Goal: Book appointment/travel/reservation

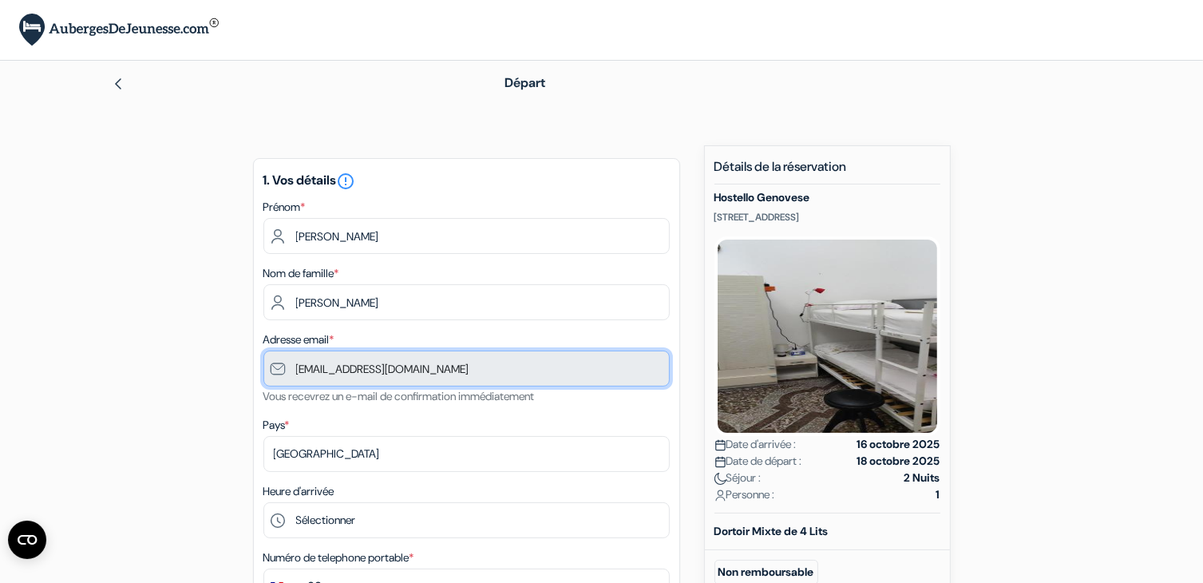
drag, startPoint x: 450, startPoint y: 375, endPoint x: 275, endPoint y: 374, distance: 175.6
click at [275, 374] on input "[EMAIL_ADDRESS][DOMAIN_NAME]" at bounding box center [466, 368] width 406 height 36
click at [498, 370] on input "[EMAIL_ADDRESS][DOMAIN_NAME]" at bounding box center [466, 368] width 406 height 36
click at [493, 370] on input "[EMAIL_ADDRESS][DOMAIN_NAME]" at bounding box center [466, 368] width 406 height 36
drag, startPoint x: 457, startPoint y: 371, endPoint x: 302, endPoint y: 371, distance: 154.0
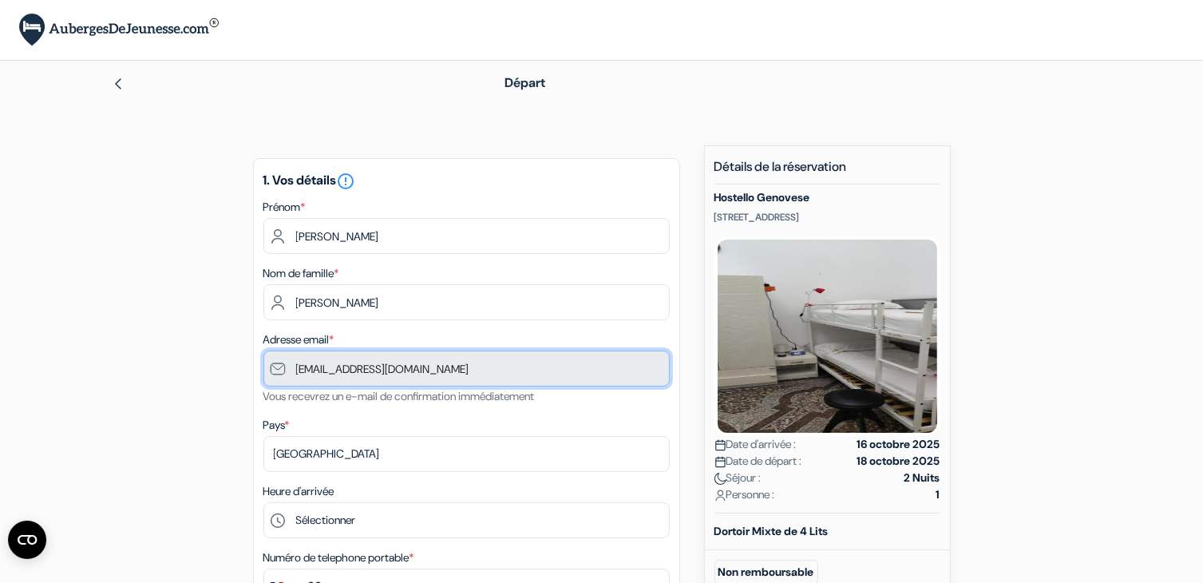
click at [302, 371] on input "[EMAIL_ADDRESS][DOMAIN_NAME]" at bounding box center [466, 368] width 406 height 36
click at [478, 372] on input "[EMAIL_ADDRESS][DOMAIN_NAME]" at bounding box center [466, 368] width 406 height 36
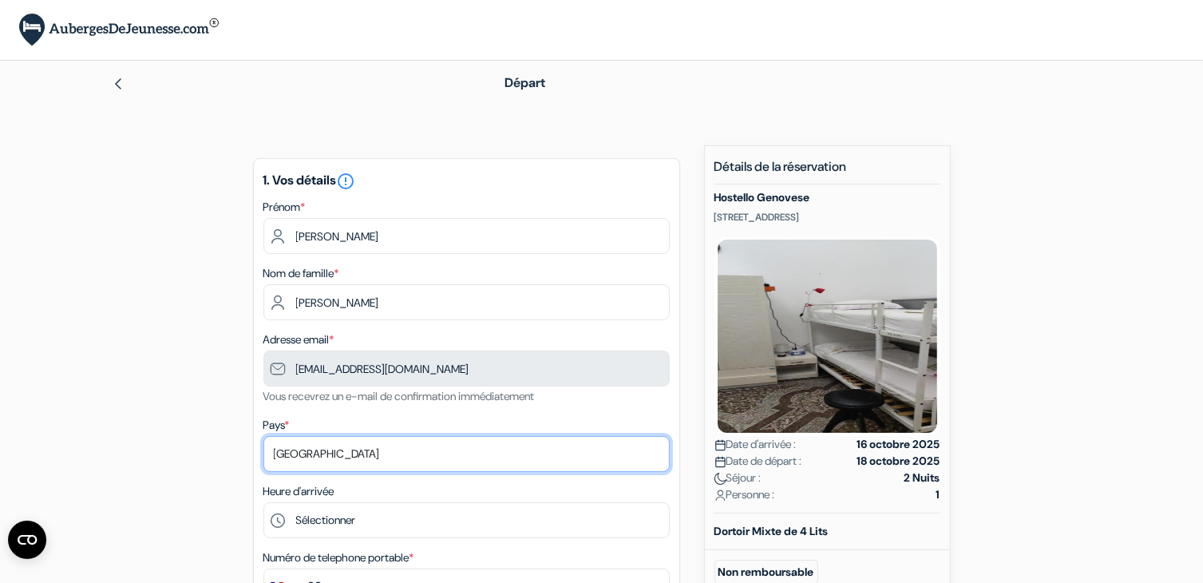
click at [369, 448] on select "Selectionner le pays Abkhazie Afghanistan Afrique du Sud Albanie Algérie Allema…" at bounding box center [466, 454] width 406 height 36
click at [263, 437] on select "Selectionner le pays Abkhazie Afghanistan Afrique du Sud Albanie Algérie Allema…" at bounding box center [466, 454] width 406 height 36
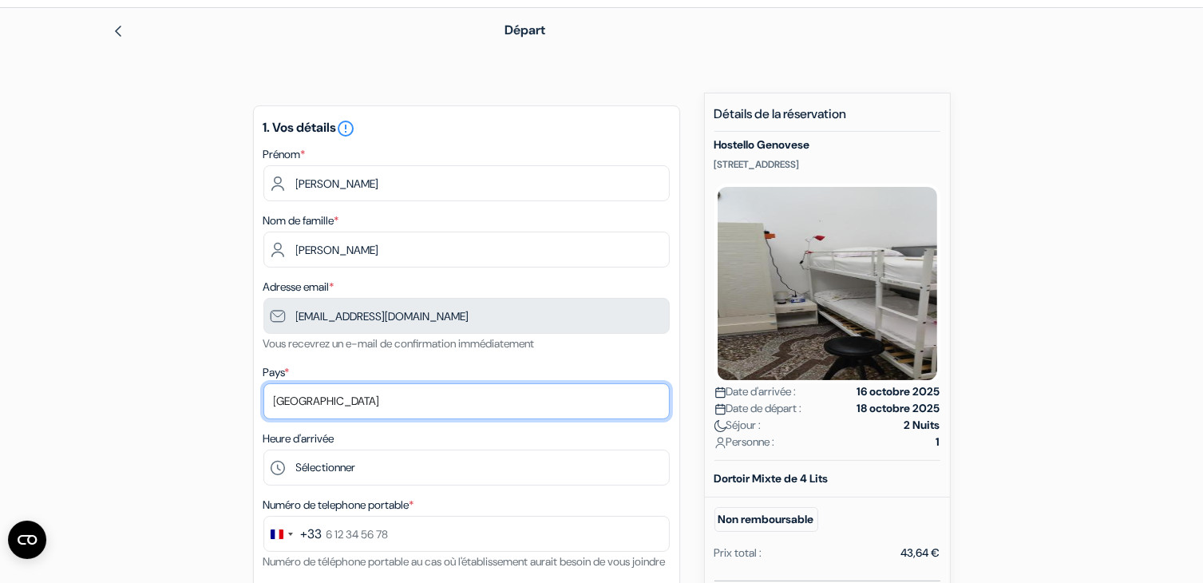
scroll to position [239, 0]
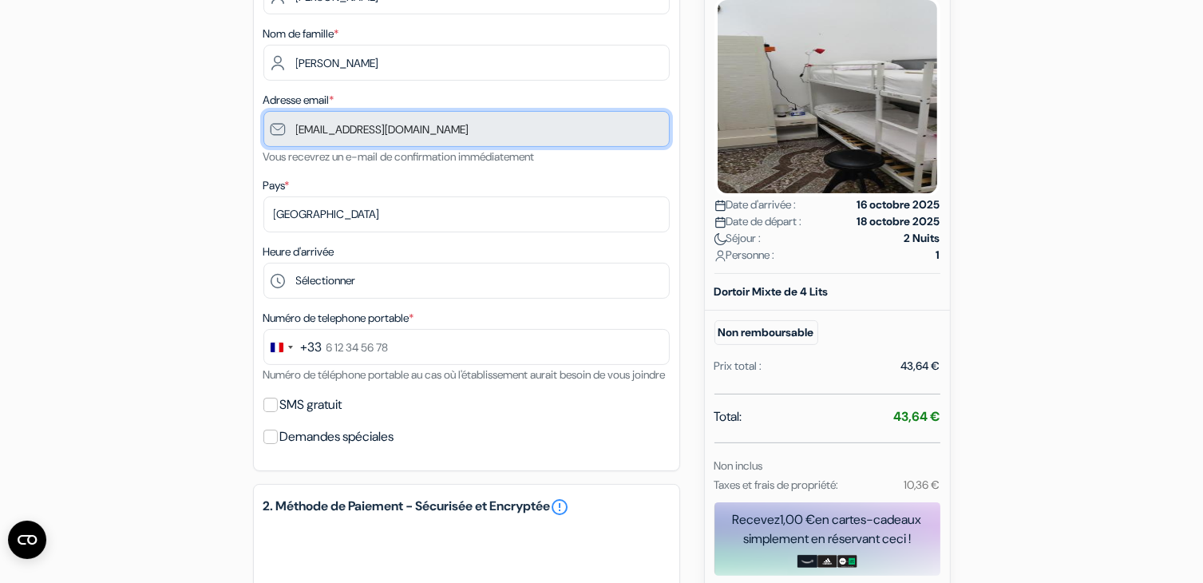
click at [338, 141] on input "[EMAIL_ADDRESS][DOMAIN_NAME]" at bounding box center [466, 129] width 406 height 36
click at [297, 135] on input "[EMAIL_ADDRESS][DOMAIN_NAME]" at bounding box center [466, 129] width 406 height 36
drag, startPoint x: 310, startPoint y: 129, endPoint x: 531, endPoint y: 131, distance: 220.3
click at [530, 131] on input "[EMAIL_ADDRESS][DOMAIN_NAME]" at bounding box center [466, 129] width 406 height 36
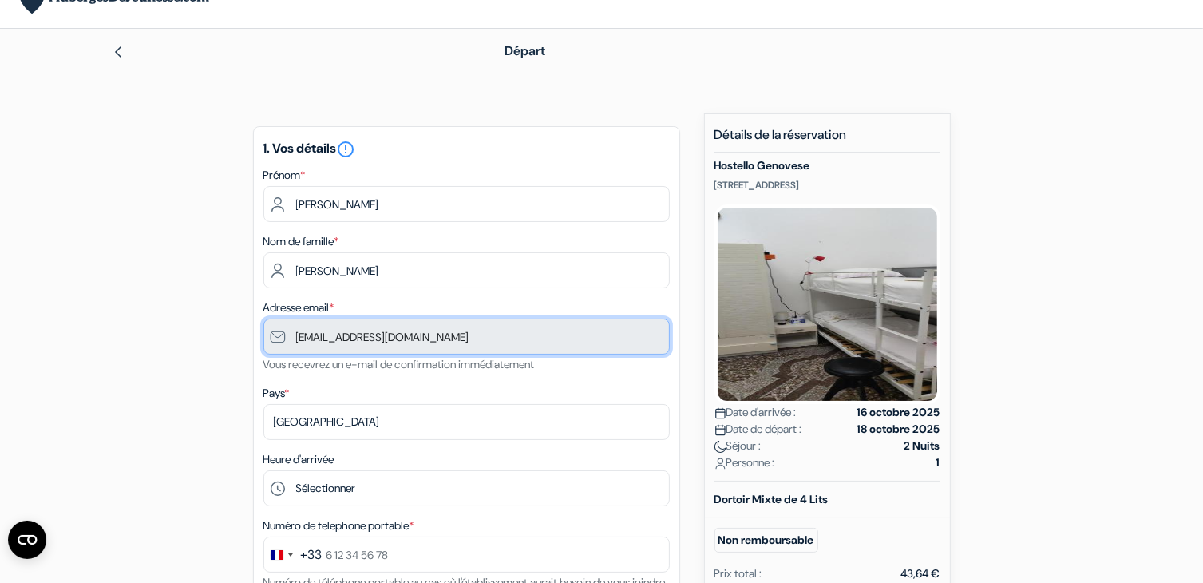
scroll to position [0, 0]
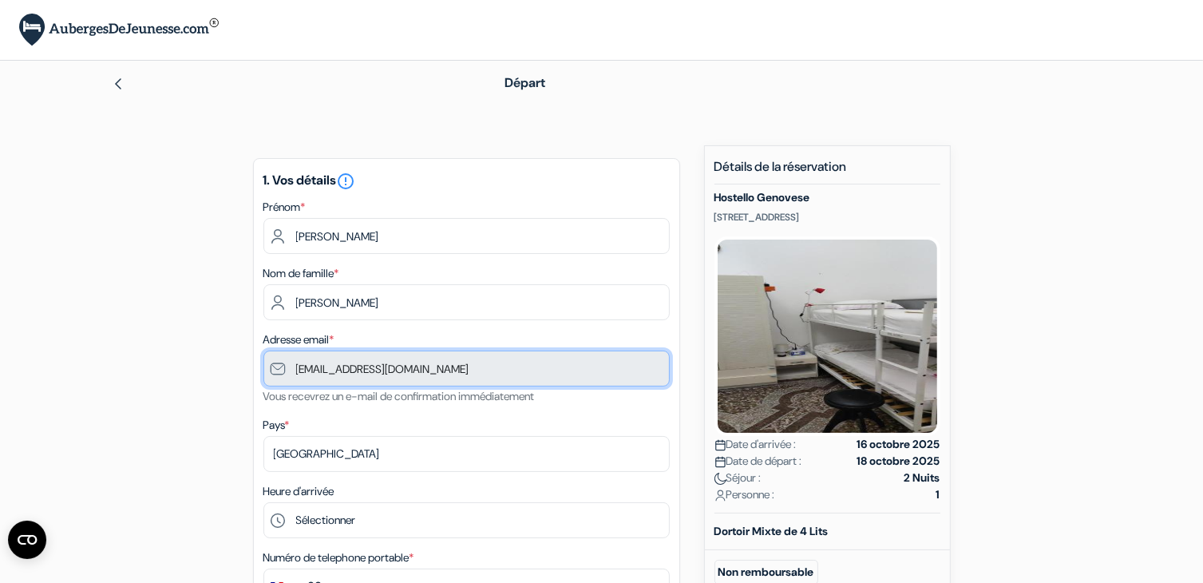
click at [536, 357] on input "[EMAIL_ADDRESS][DOMAIN_NAME]" at bounding box center [466, 368] width 406 height 36
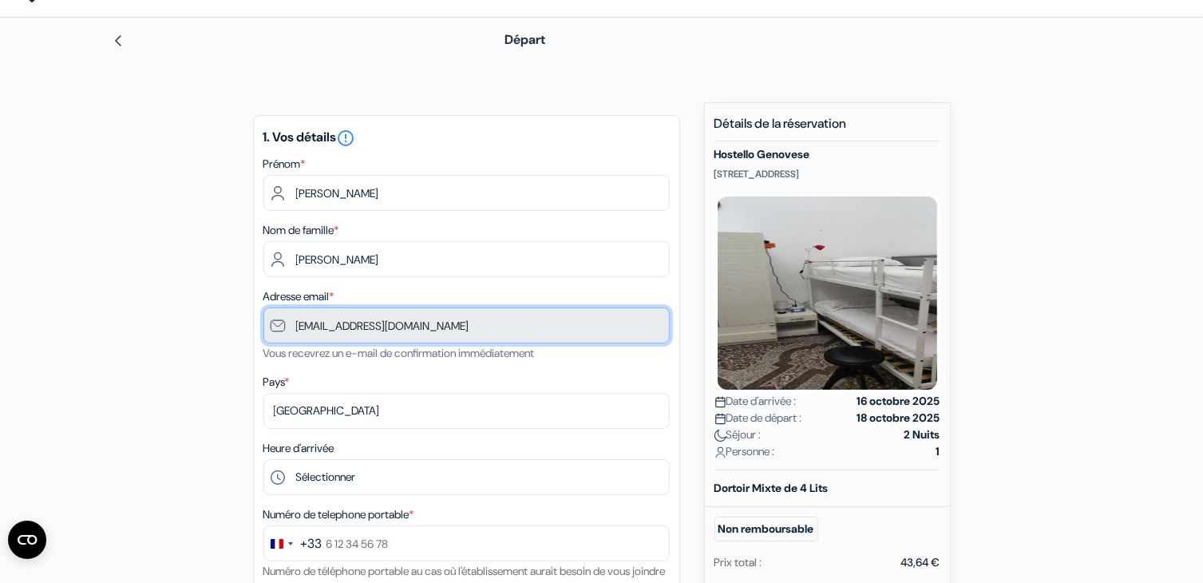
scroll to position [239, 0]
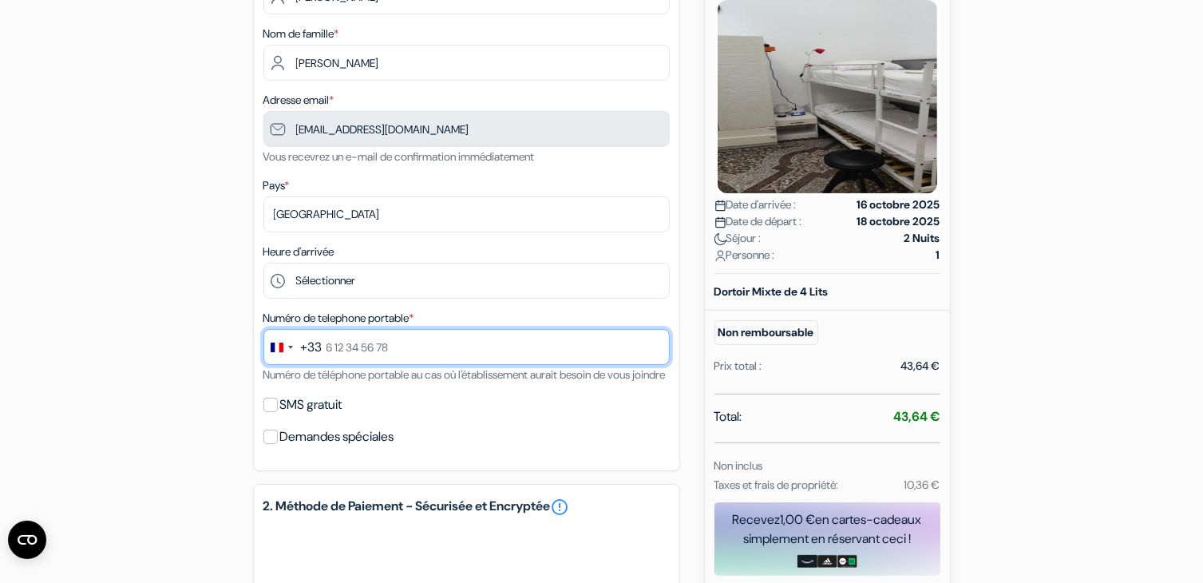
click at [345, 351] on input "text" at bounding box center [466, 347] width 406 height 36
drag, startPoint x: 330, startPoint y: 346, endPoint x: 342, endPoint y: 352, distance: 13.9
click at [330, 347] on input "0650364660" at bounding box center [466, 347] width 406 height 36
type input "6 50 36 46 60"
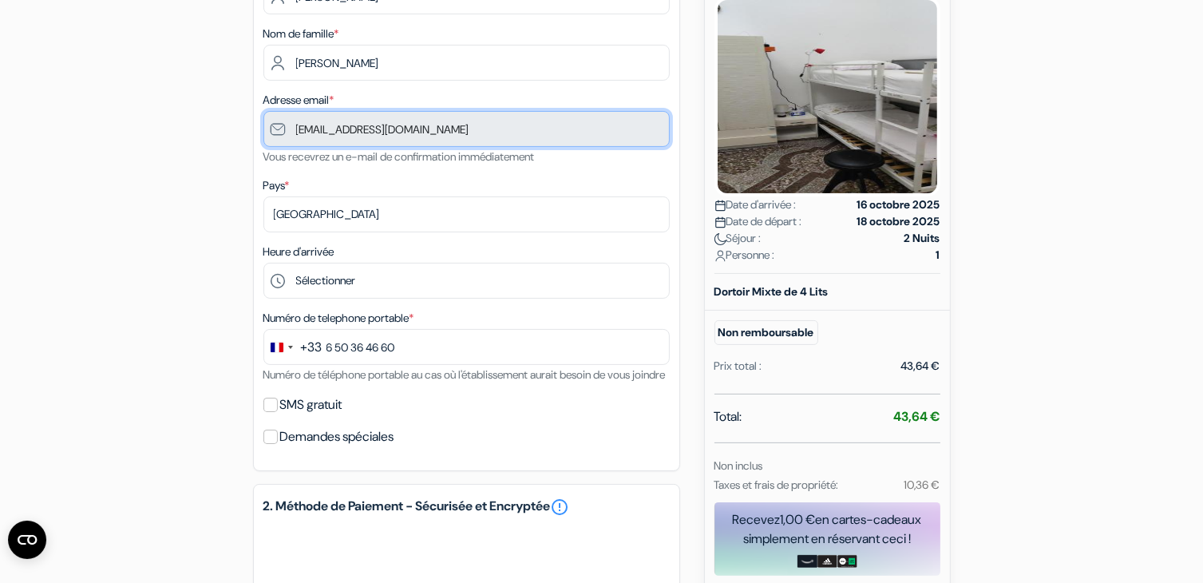
drag, startPoint x: 453, startPoint y: 135, endPoint x: 308, endPoint y: 130, distance: 145.3
click at [312, 132] on input "[EMAIL_ADDRESS][DOMAIN_NAME]" at bounding box center [466, 129] width 406 height 36
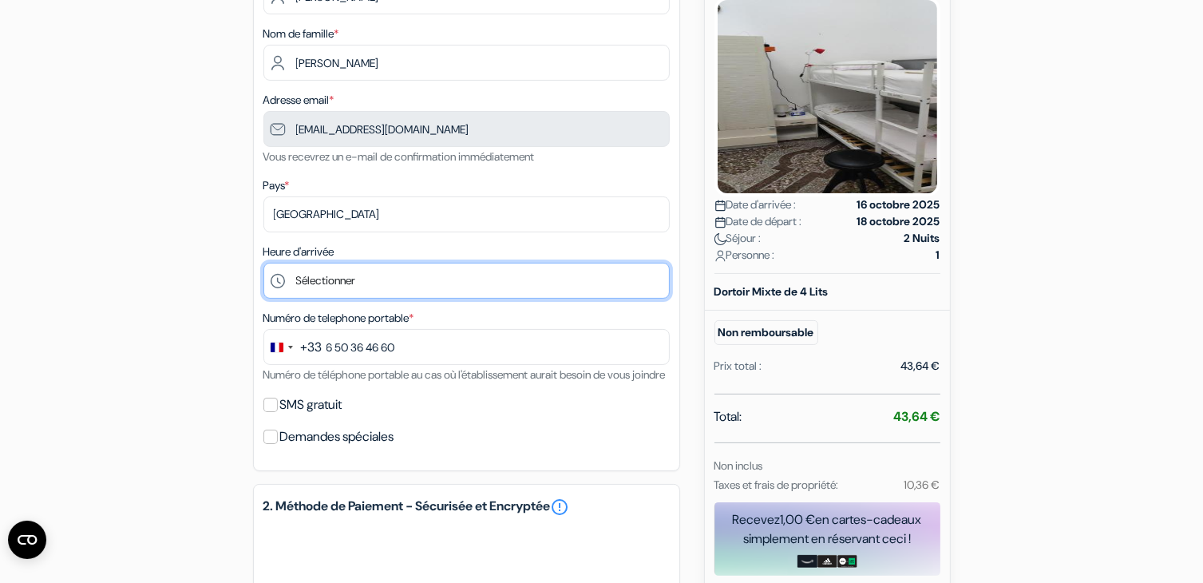
click at [335, 282] on select "Sélectionner 15:00 16:00" at bounding box center [466, 281] width 406 height 36
select select "15"
click at [263, 263] on select "Sélectionner 15:00 16:00" at bounding box center [466, 281] width 406 height 36
click at [345, 279] on select "Sélectionner 15:00 16:00" at bounding box center [466, 281] width 406 height 36
click at [263, 263] on select "Sélectionner 15:00 16:00" at bounding box center [466, 281] width 406 height 36
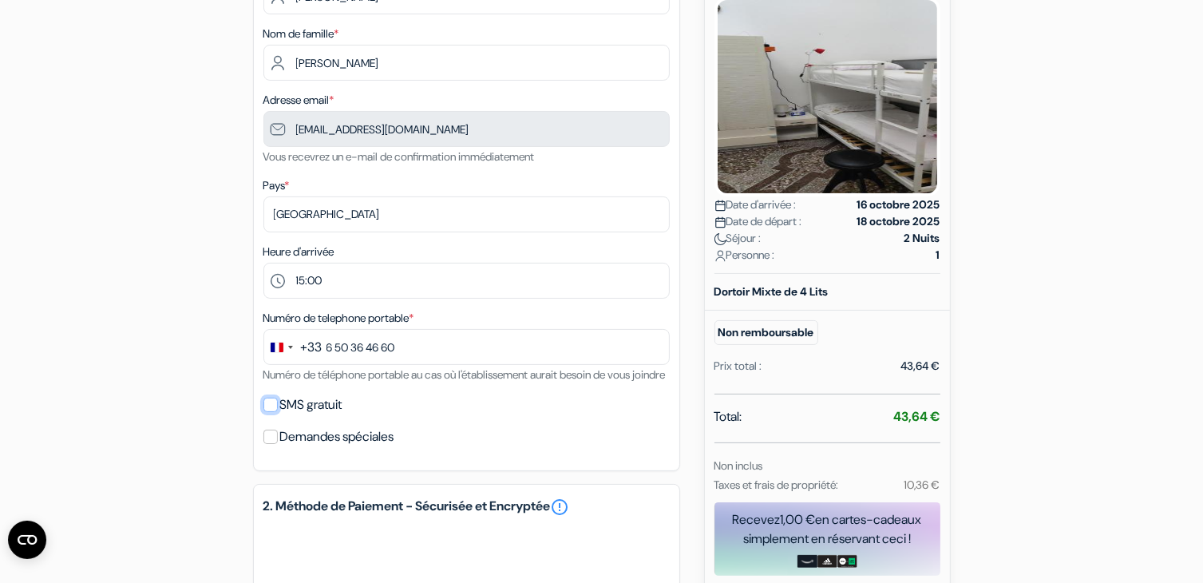
click at [271, 412] on input "SMS gratuit" at bounding box center [270, 404] width 14 height 14
checkbox input "true"
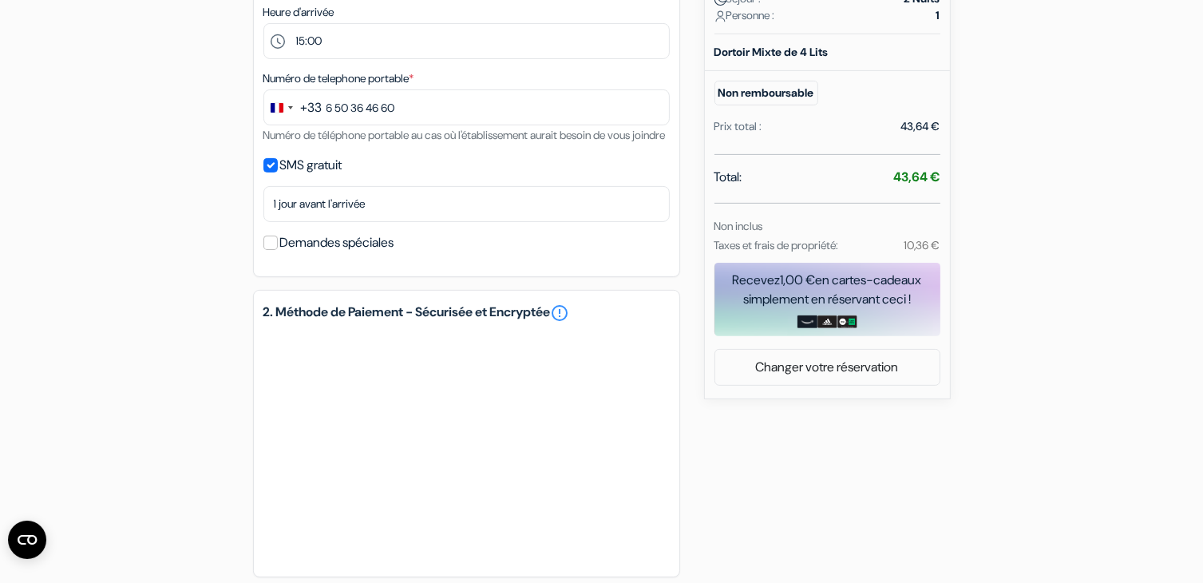
scroll to position [682, 0]
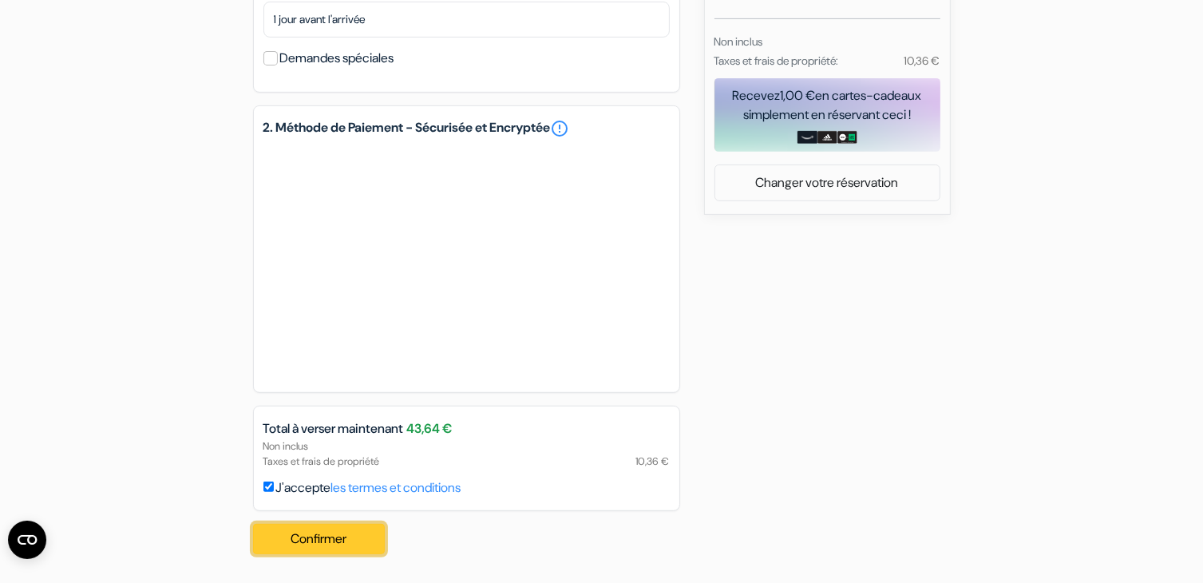
click at [322, 533] on button "Confirmer Loading..." at bounding box center [319, 539] width 132 height 30
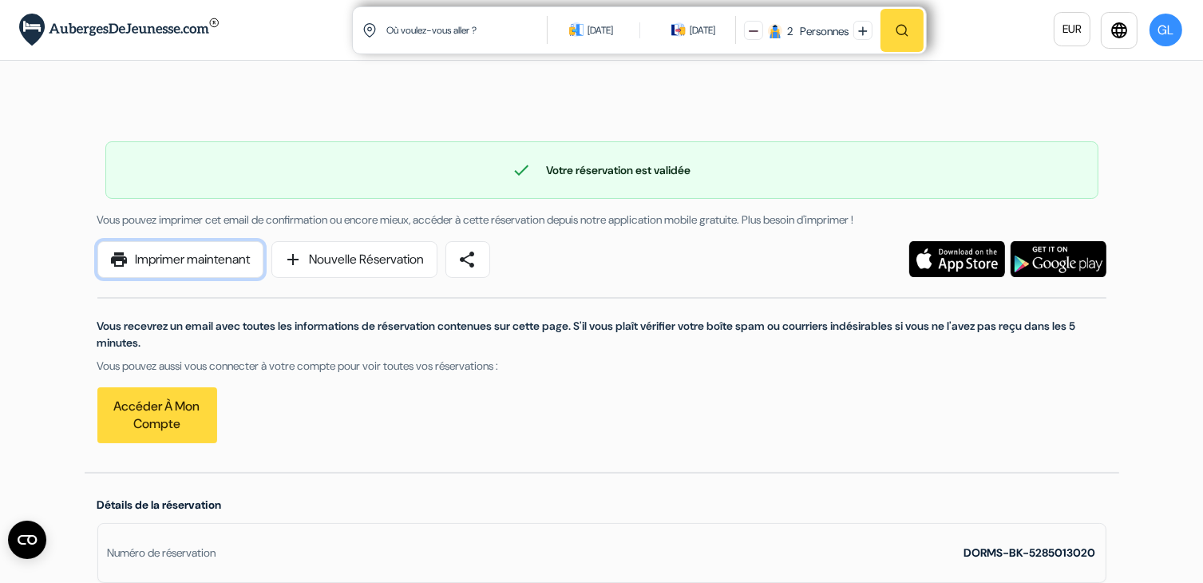
click at [220, 258] on link "print Imprimer maintenant" at bounding box center [180, 259] width 166 height 37
